Goal: Browse casually: Explore the website without a specific task or goal

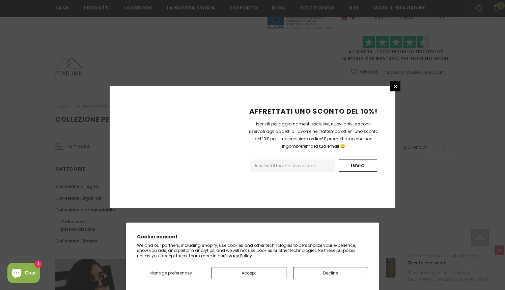
scroll to position [401, 0]
